Goal: Check status: Check status

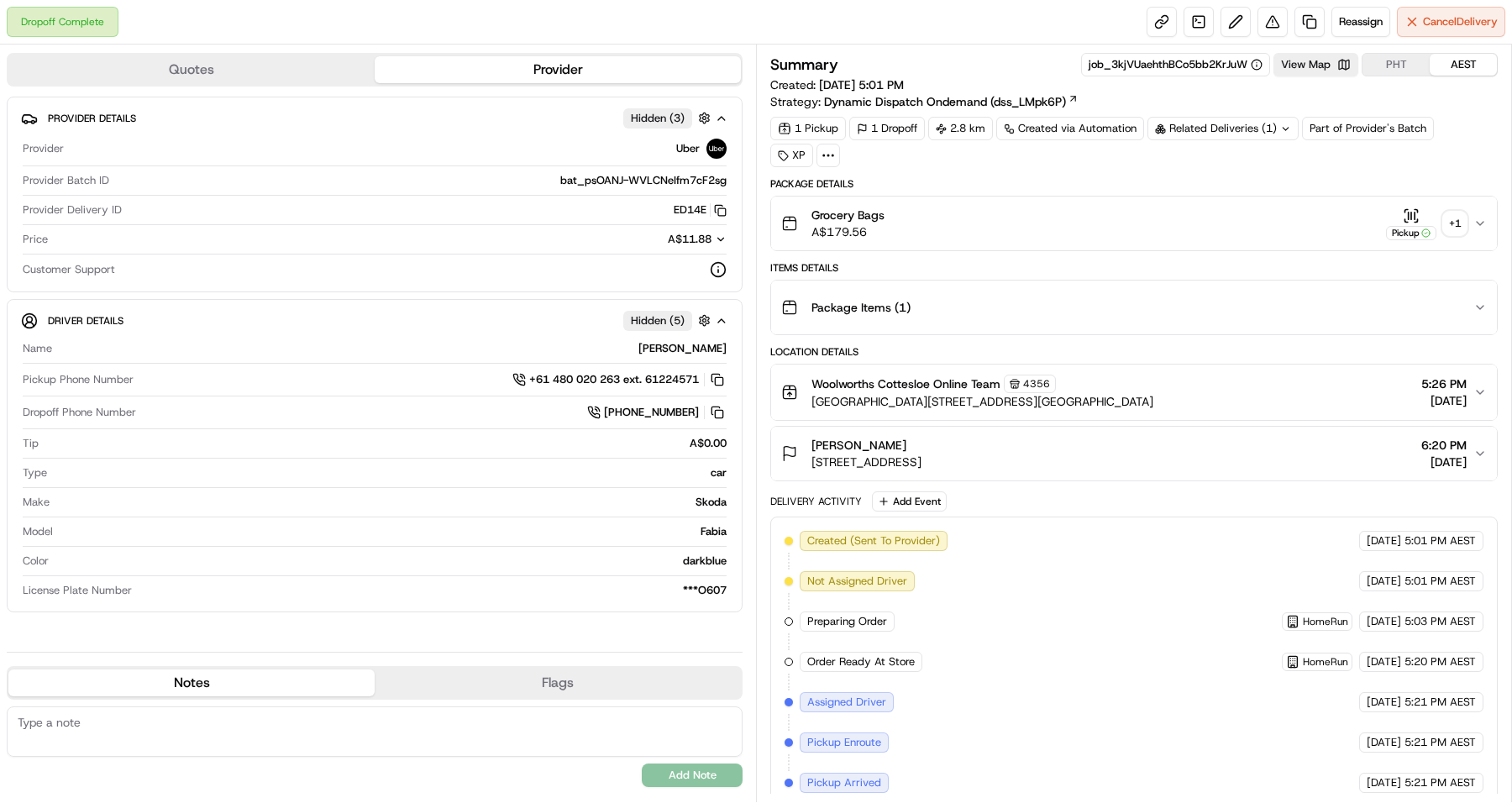
click at [1458, 225] on div "+ 1" at bounding box center [1455, 222] width 23 height 23
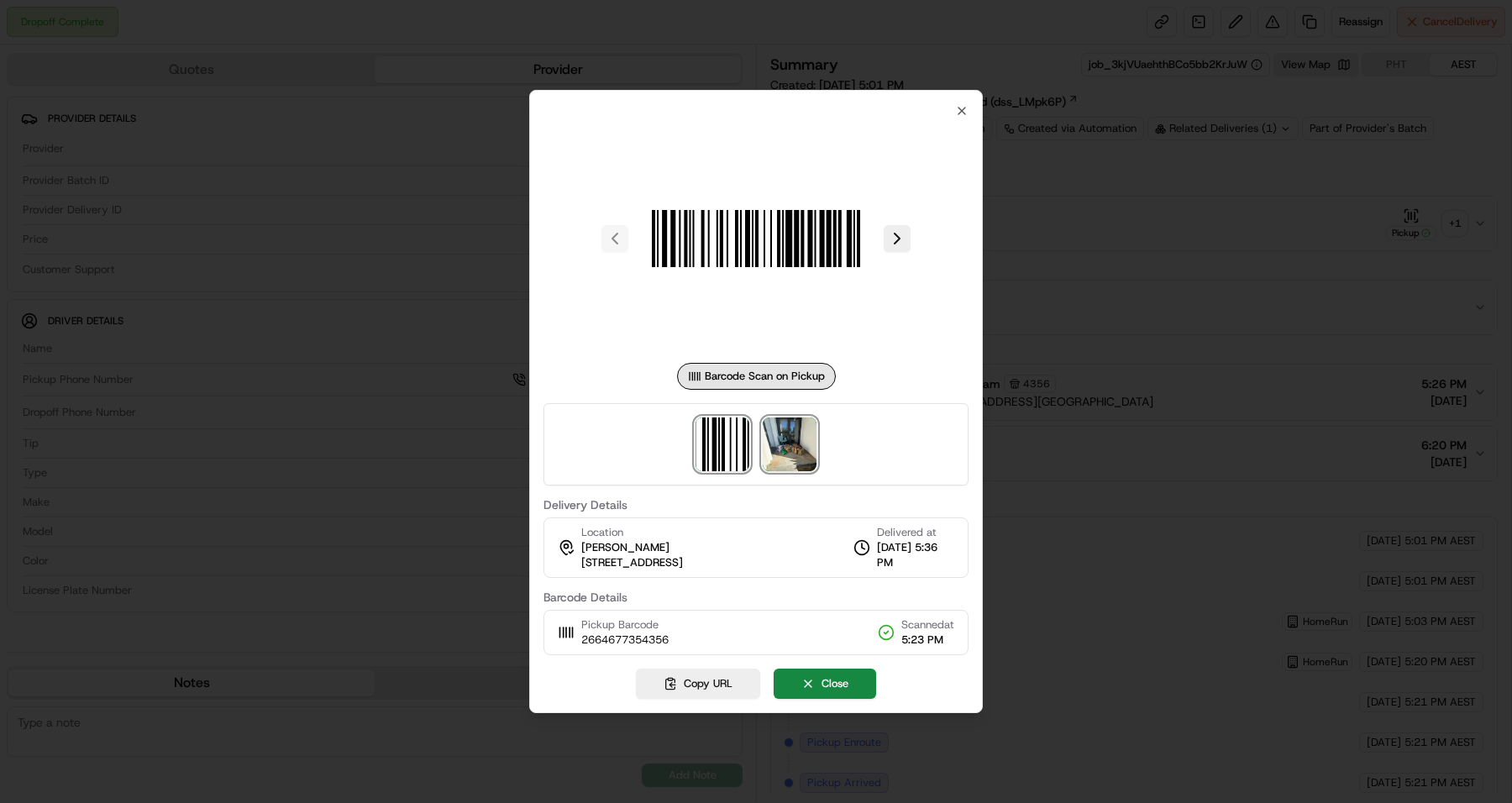
click at [783, 448] on img at bounding box center [789, 444] width 54 height 54
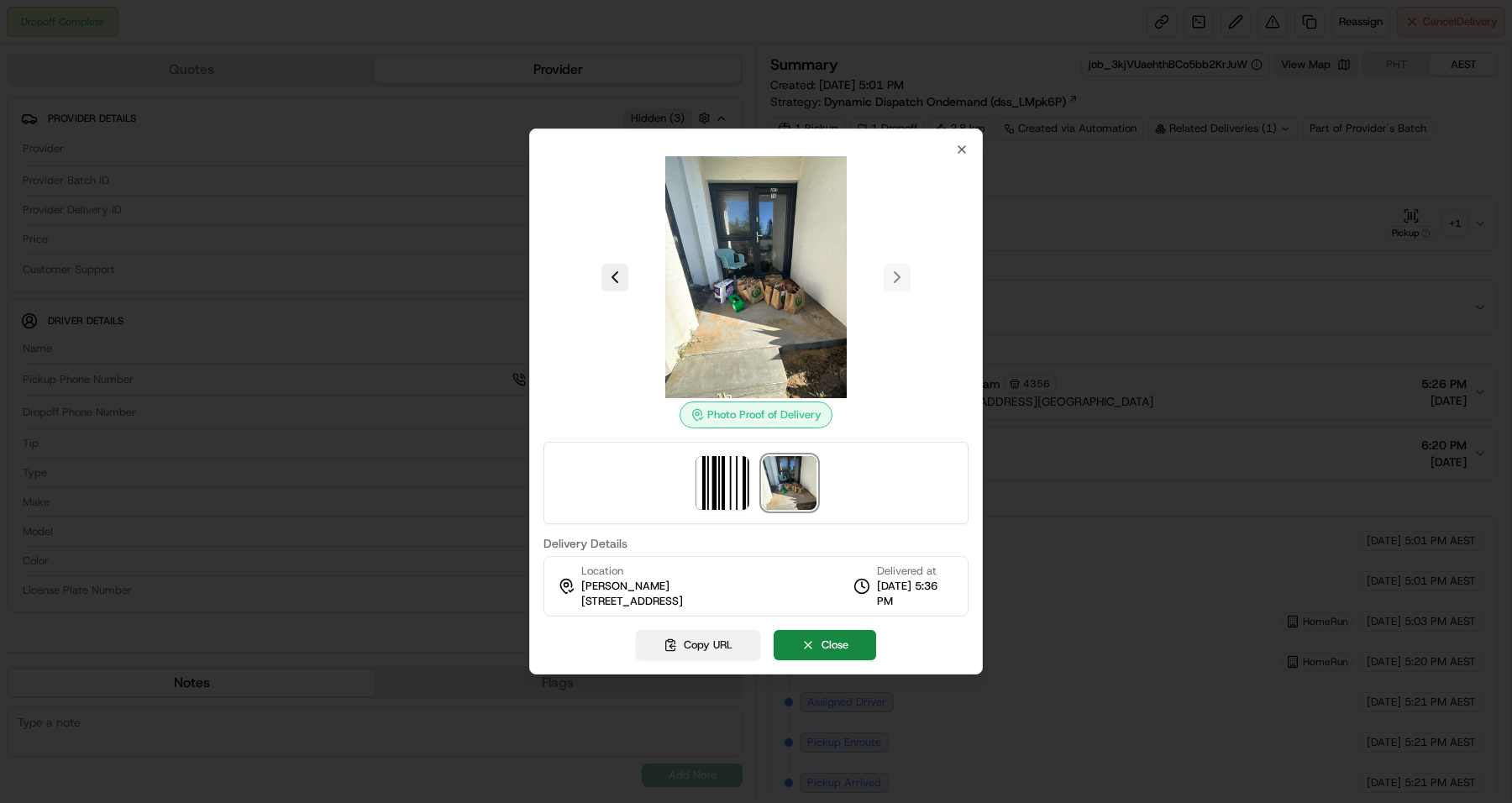
click at [676, 645] on button "Copy URL" at bounding box center [697, 645] width 124 height 30
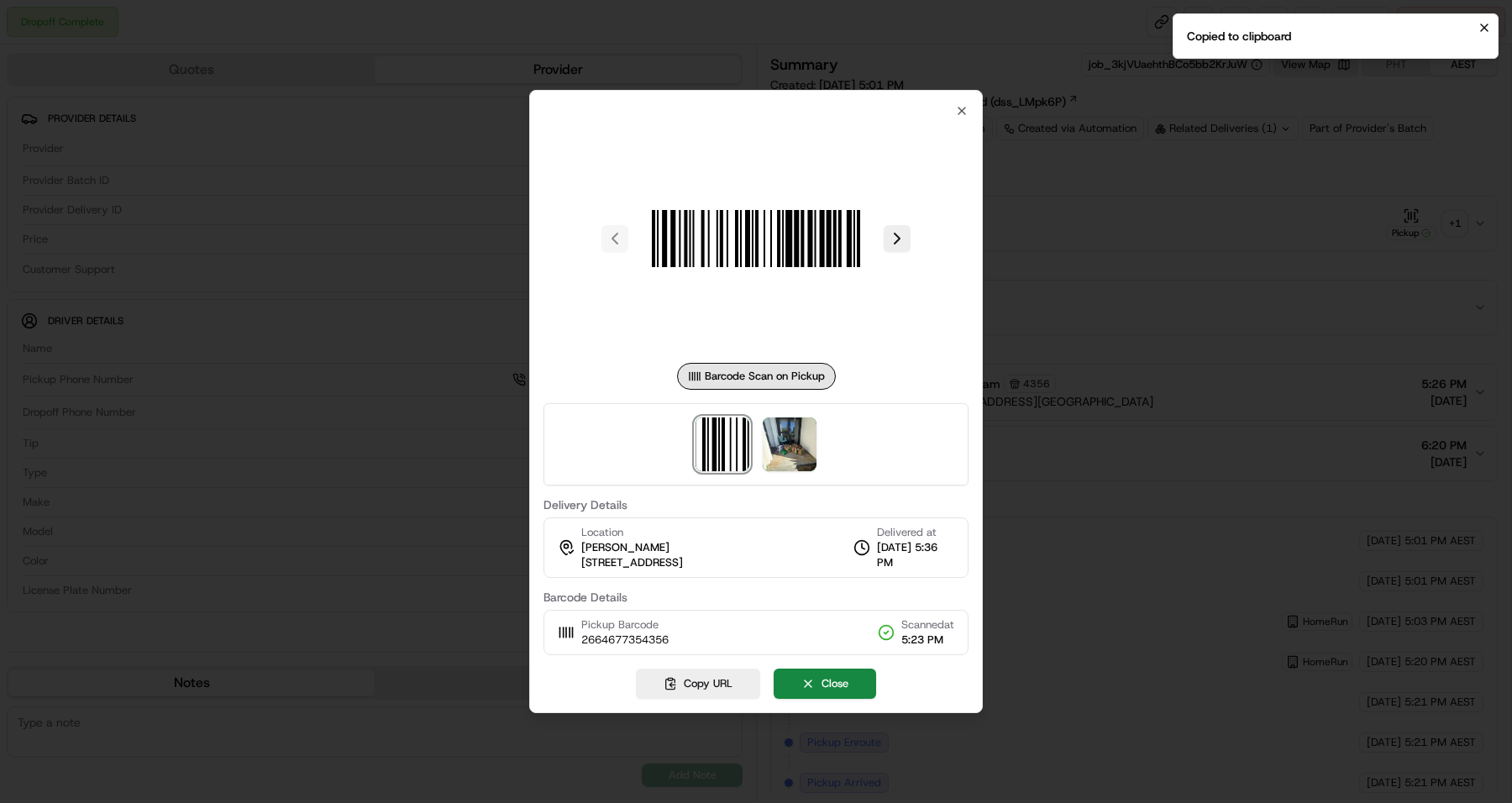
click at [1198, 416] on div at bounding box center [756, 402] width 1512 height 803
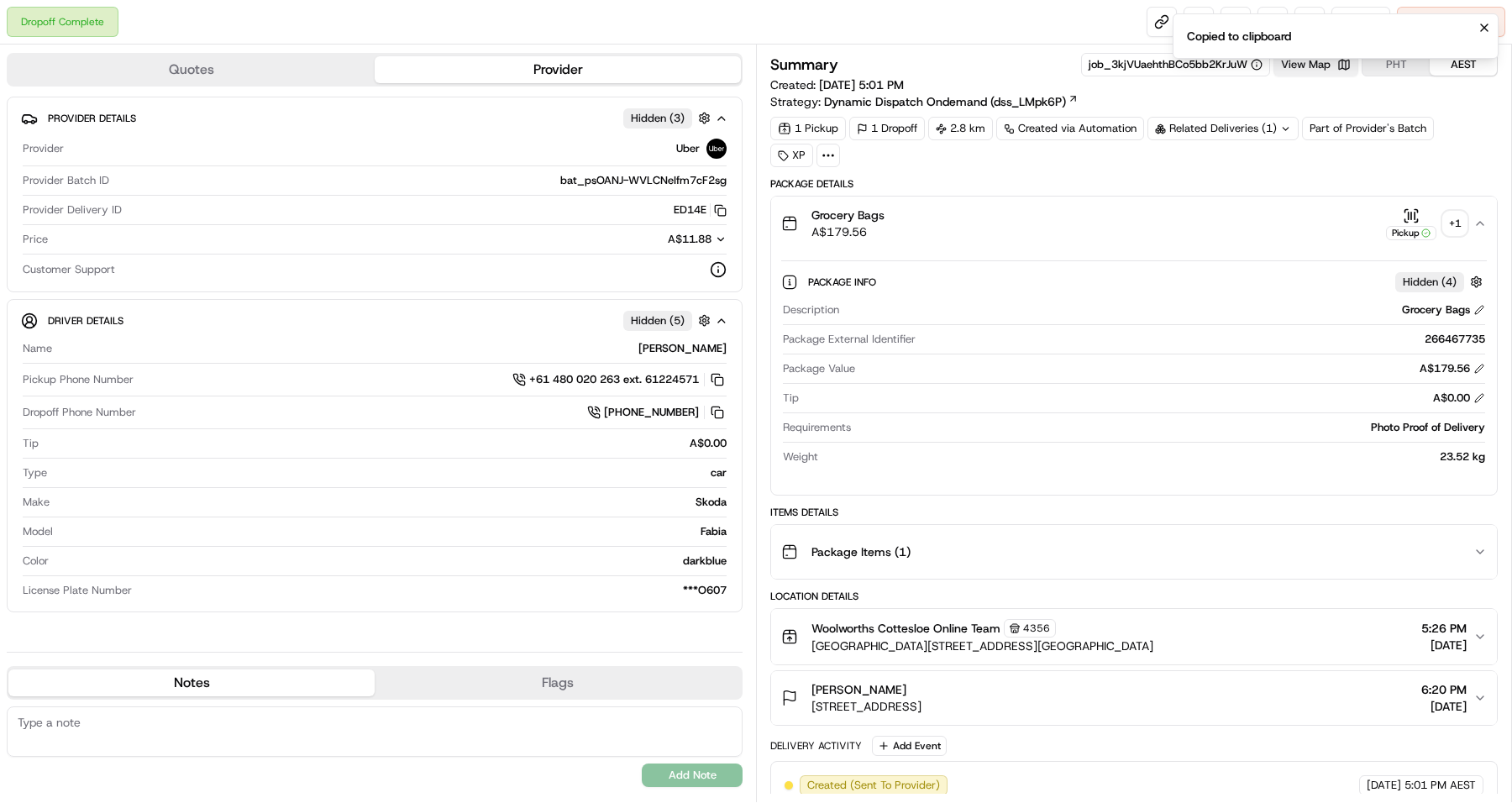
click at [1307, 73] on button "View Map" at bounding box center [1316, 64] width 85 height 23
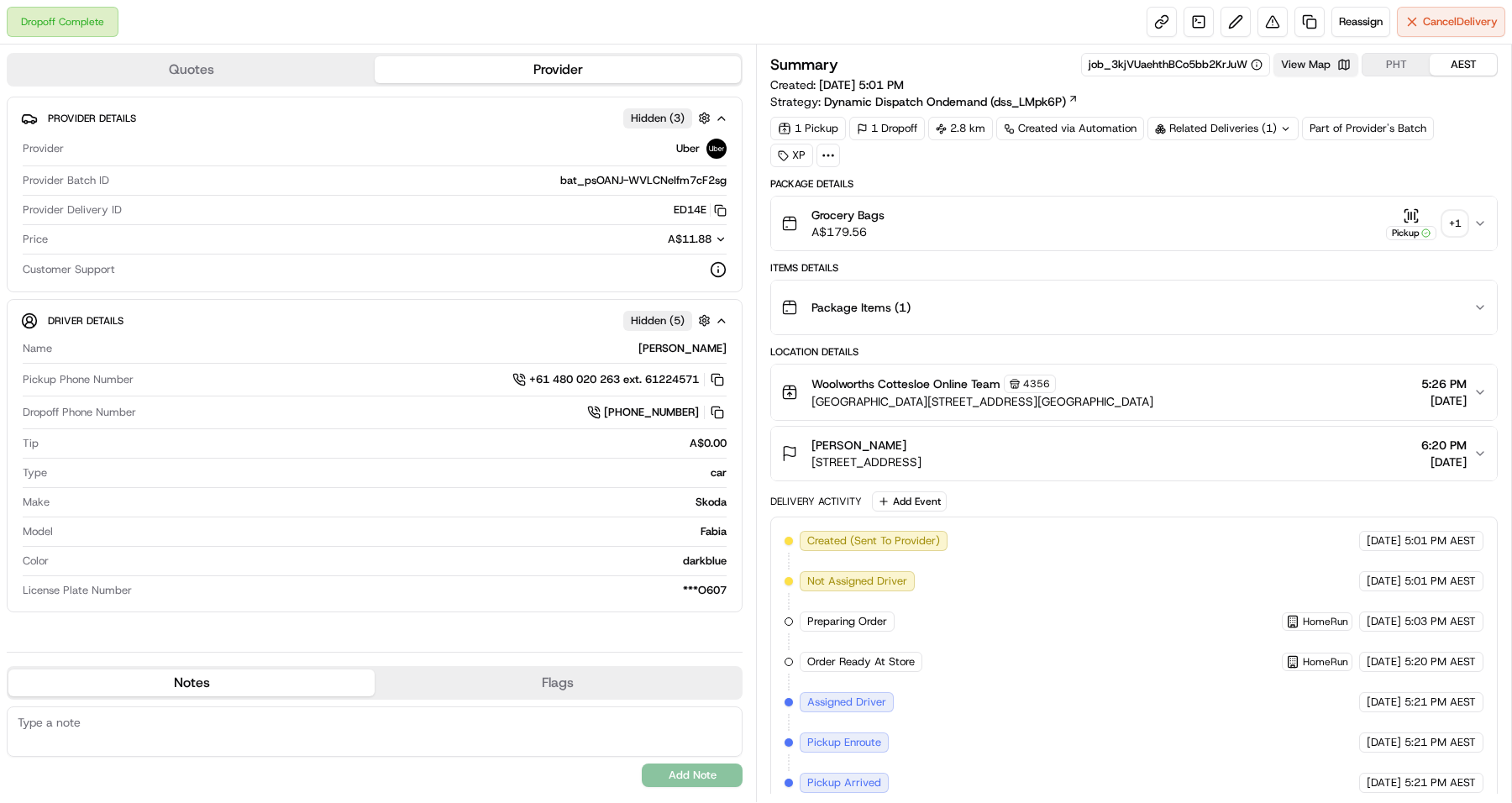
click at [1312, 57] on button "View Map" at bounding box center [1316, 64] width 85 height 23
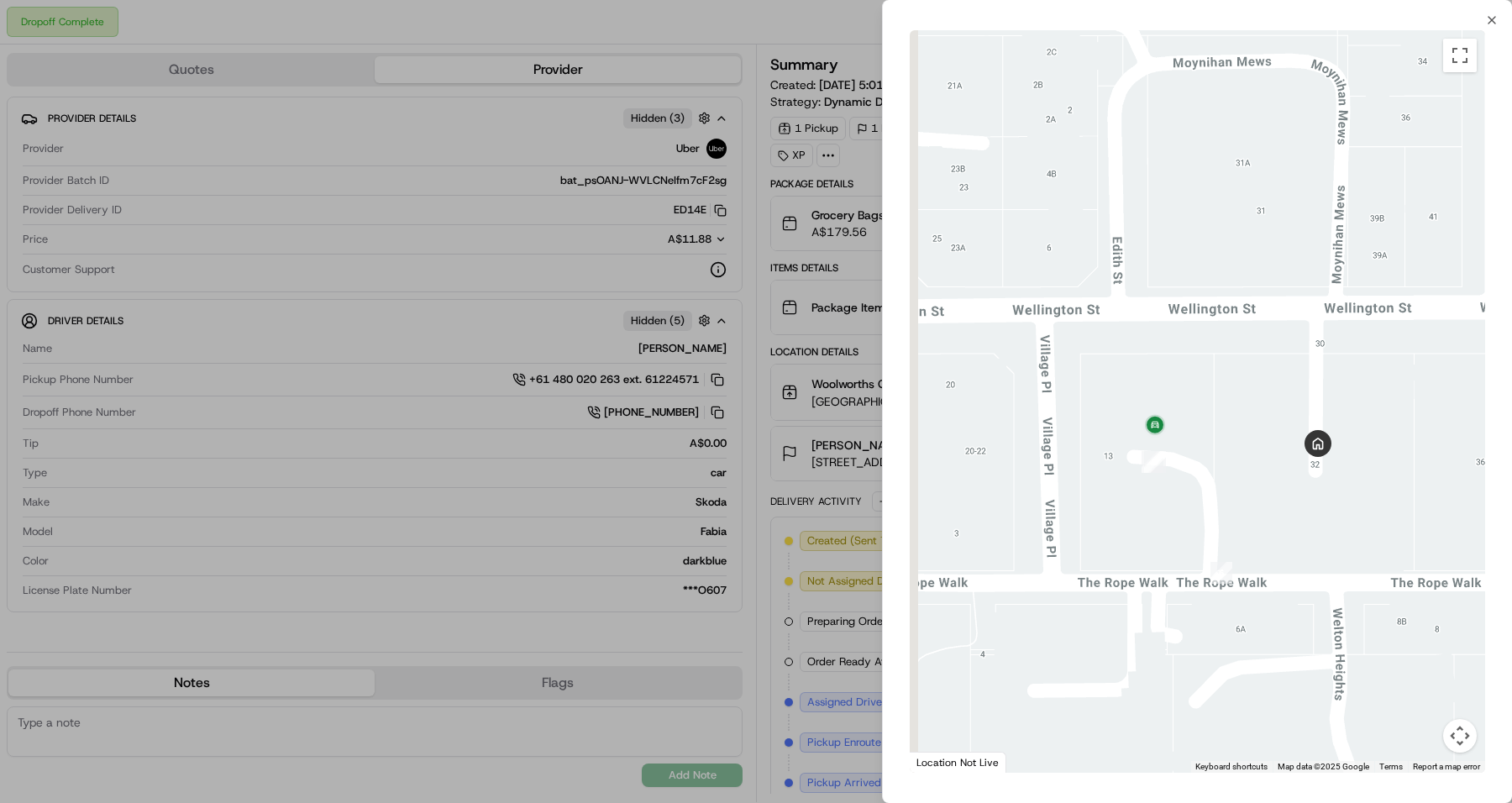
drag, startPoint x: 1230, startPoint y: 375, endPoint x: 1261, endPoint y: 512, distance: 140.5
click at [1261, 512] on div at bounding box center [1197, 402] width 576 height 742
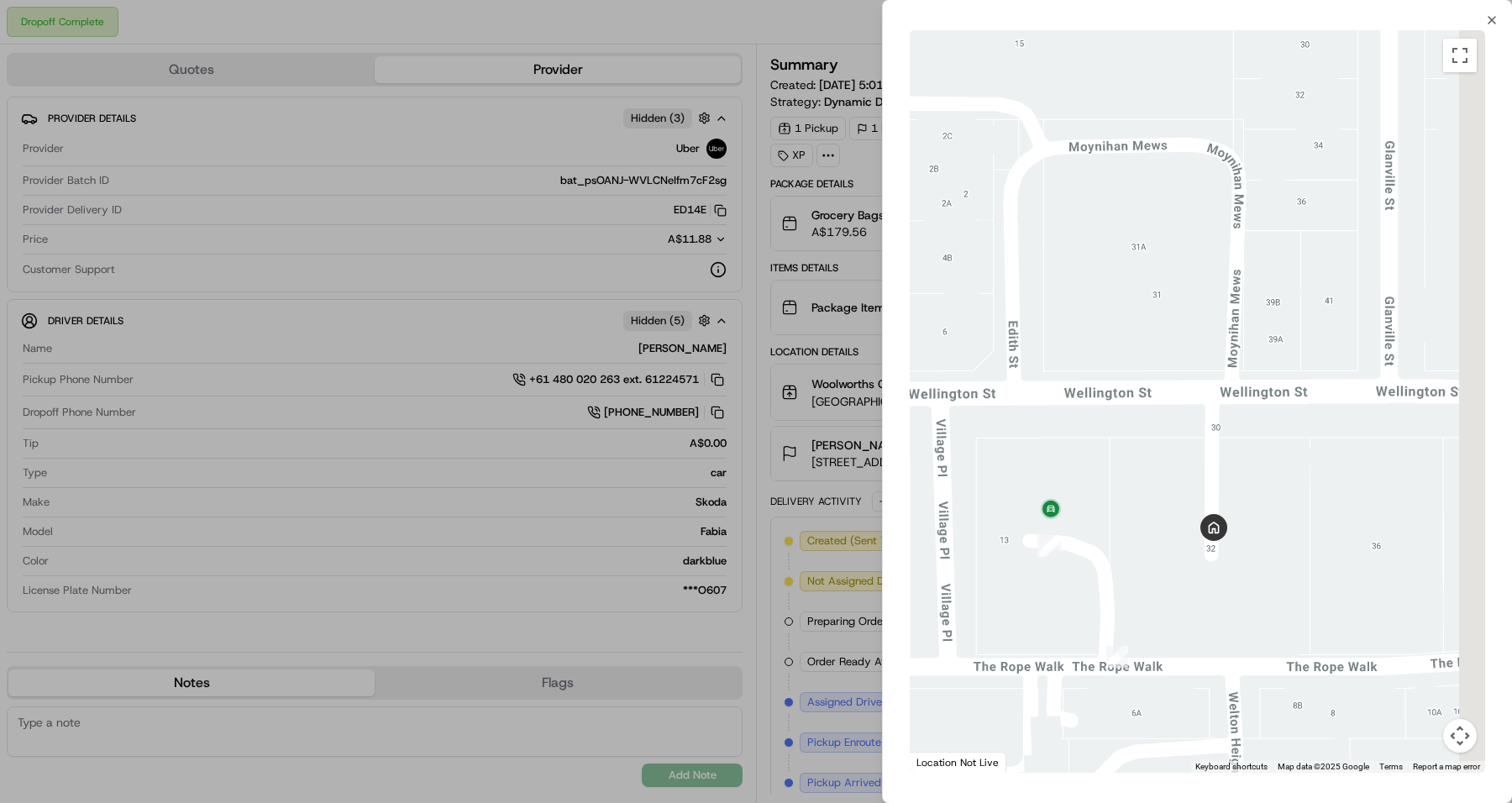
drag, startPoint x: 1320, startPoint y: 497, endPoint x: 1160, endPoint y: 567, distance: 174.6
click at [1160, 567] on div at bounding box center [1197, 402] width 576 height 742
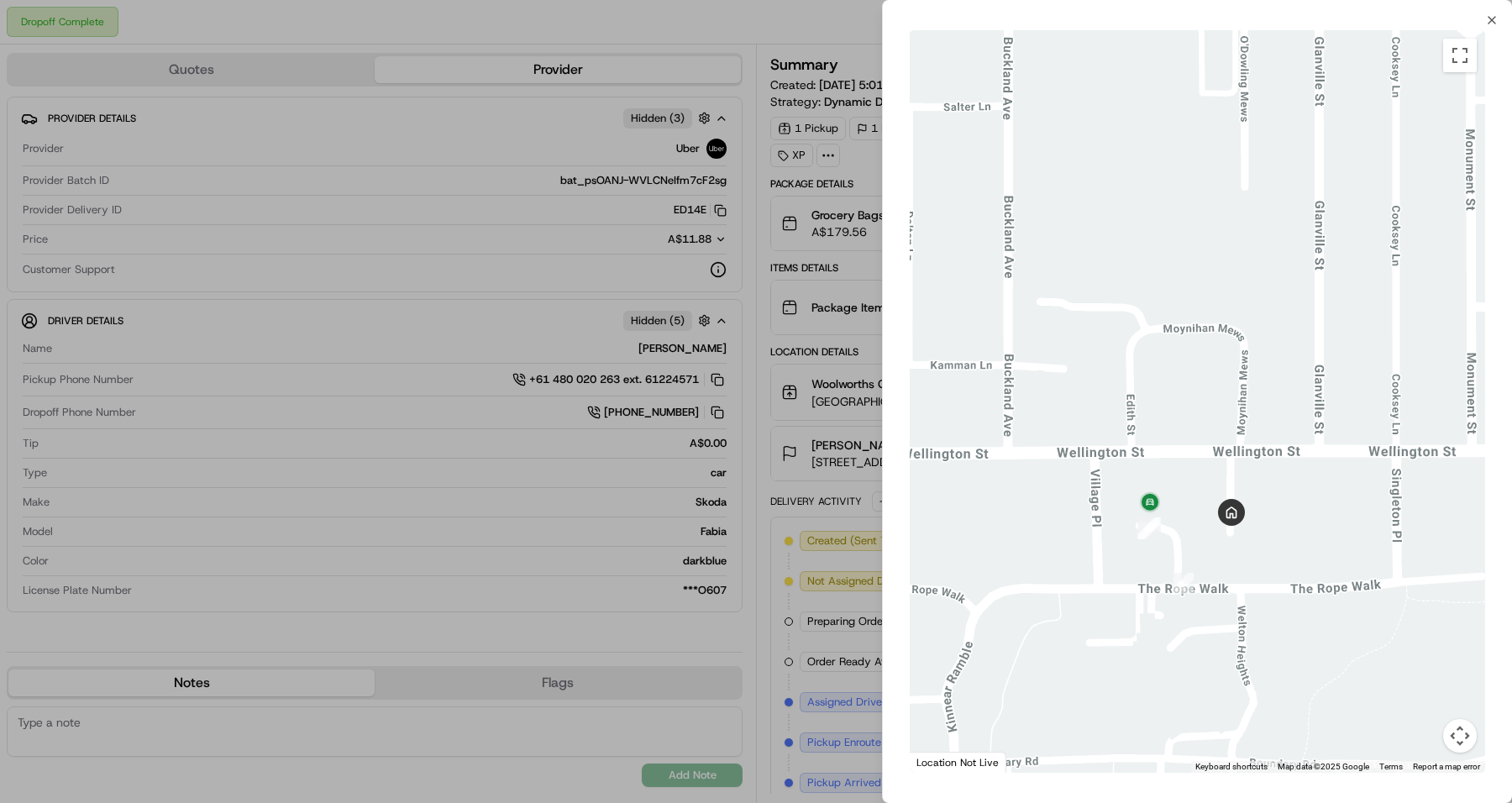
drag, startPoint x: 1139, startPoint y: 567, endPoint x: 1207, endPoint y: 483, distance: 108.1
click at [1206, 519] on div at bounding box center [1197, 402] width 576 height 742
